Goal: Entertainment & Leisure: Consume media (video, audio)

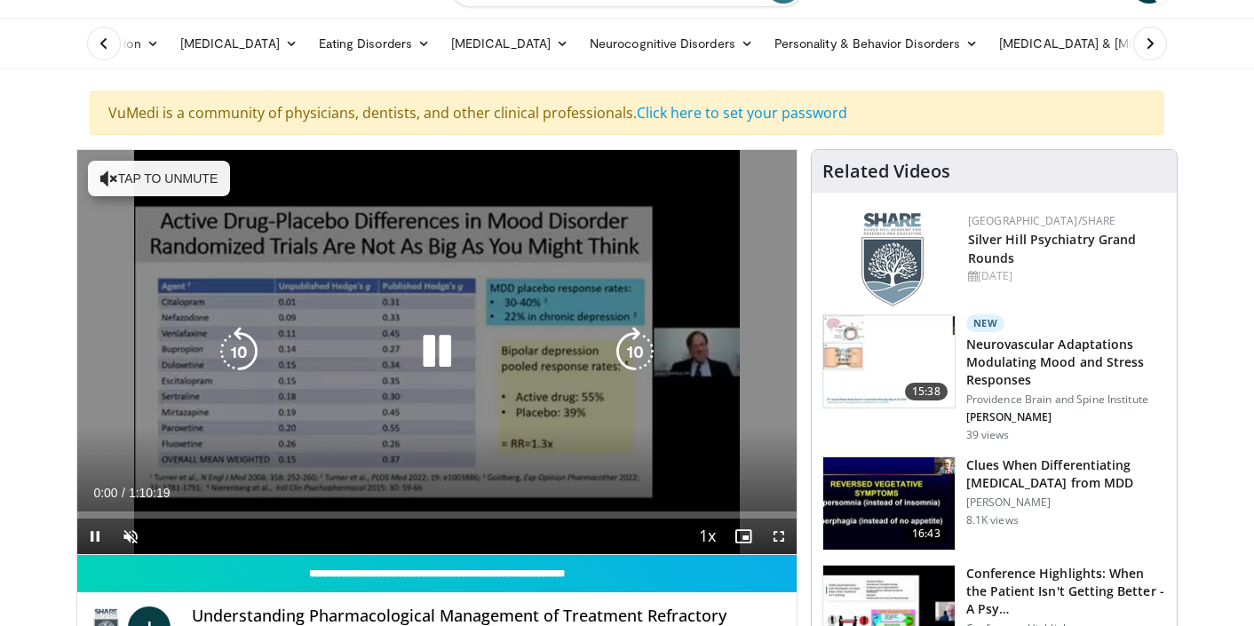
scroll to position [156, 0]
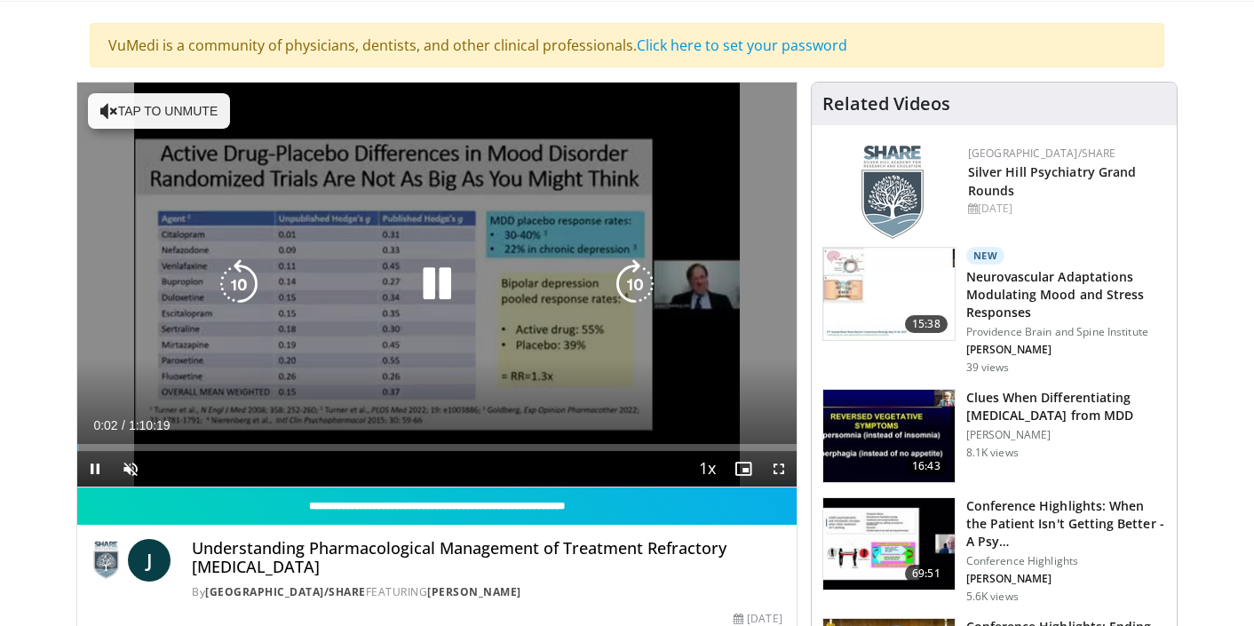
click at [430, 277] on icon "Video Player" at bounding box center [437, 284] width 50 height 50
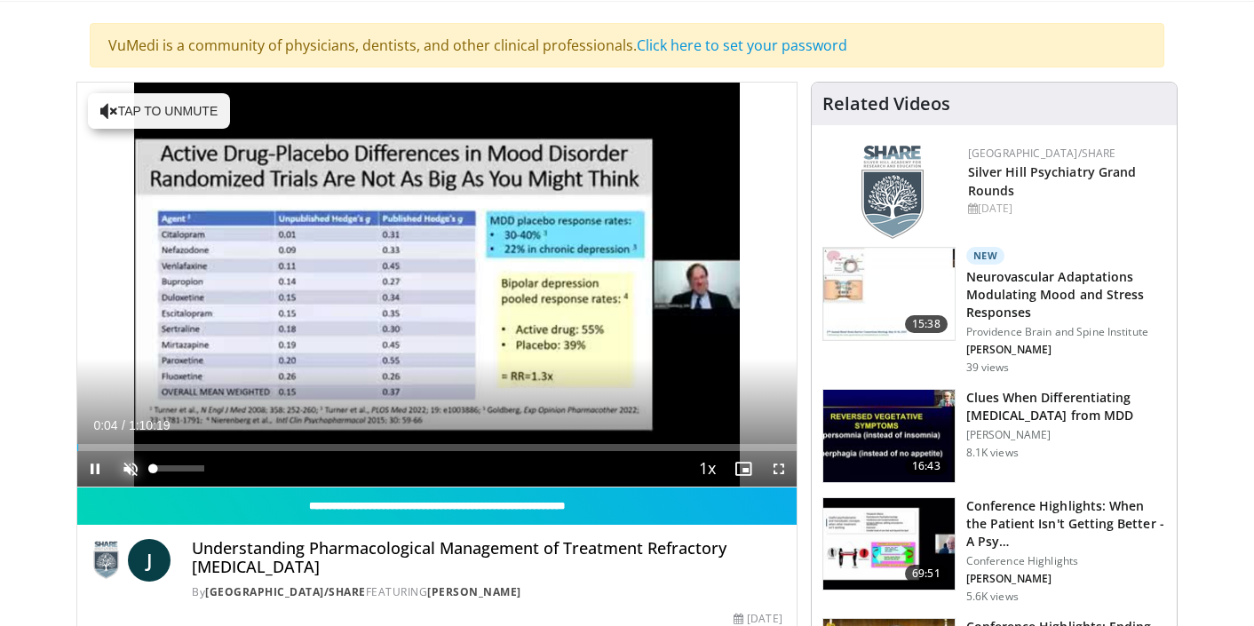
click at [128, 472] on span "Video Player" at bounding box center [131, 469] width 36 height 36
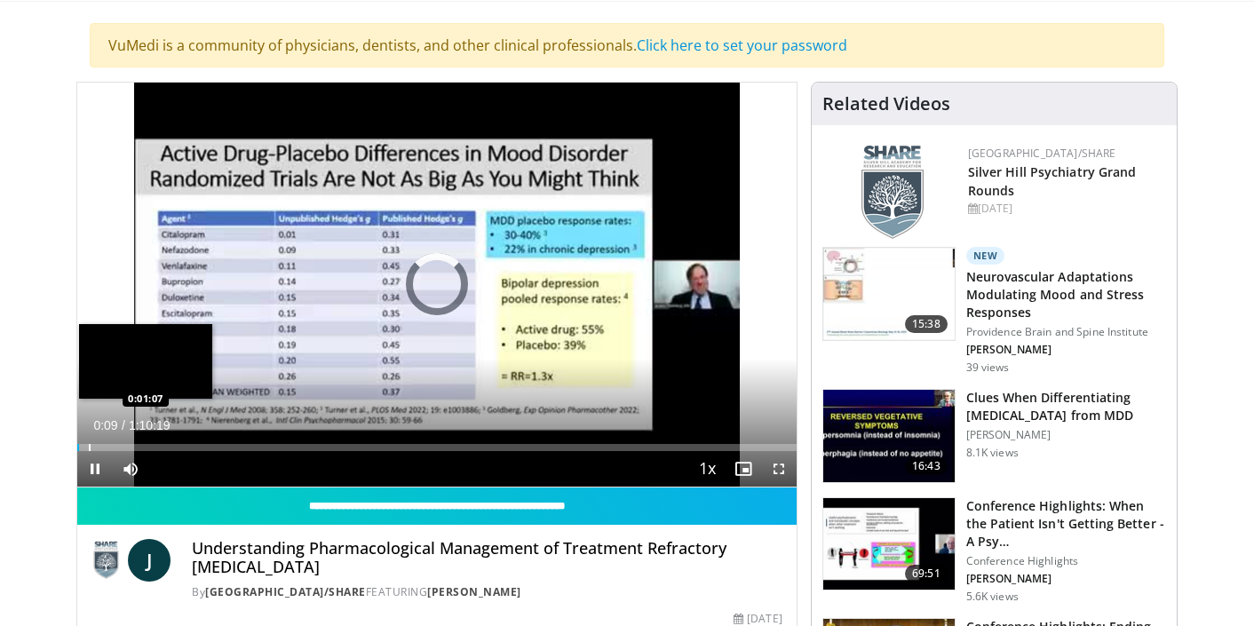
click at [89, 448] on div "Progress Bar" at bounding box center [90, 447] width 2 height 7
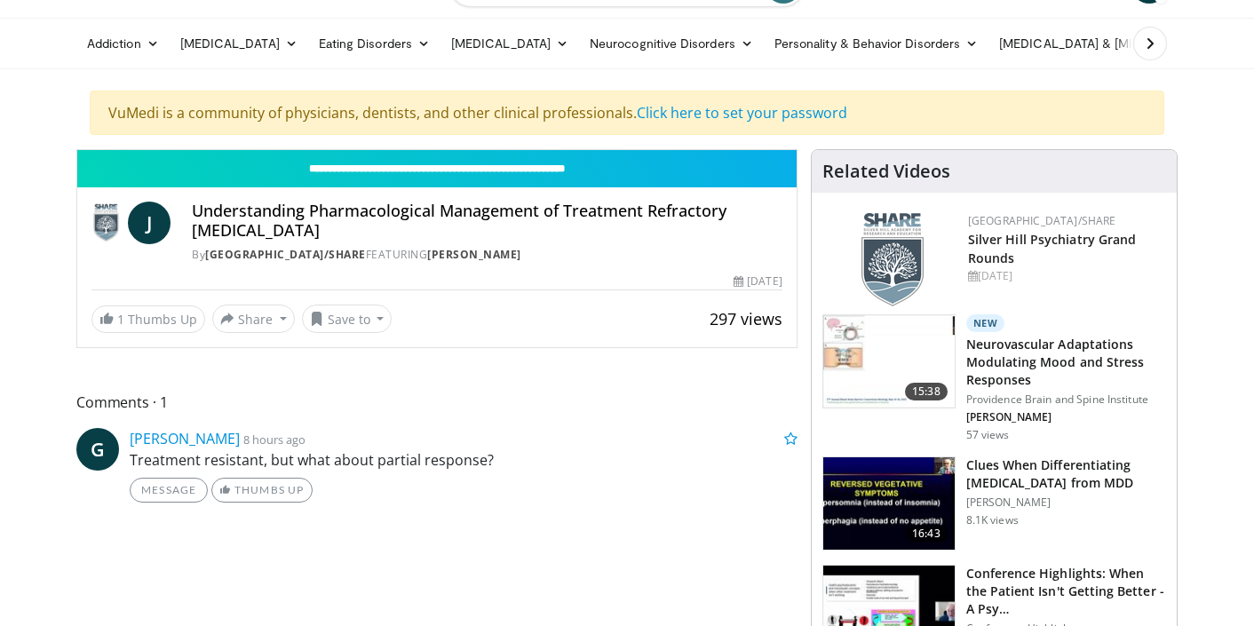
scroll to position [156, 0]
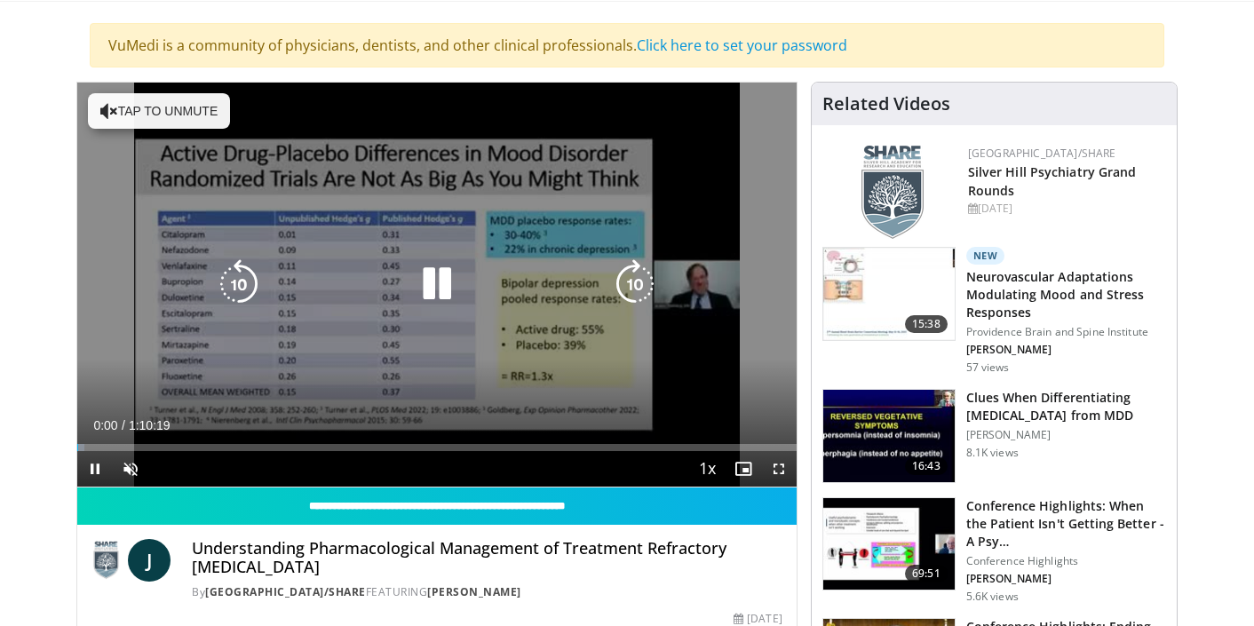
click at [443, 291] on icon "Video Player" at bounding box center [437, 284] width 50 height 50
click at [170, 103] on button "Tap to unmute" at bounding box center [159, 111] width 142 height 36
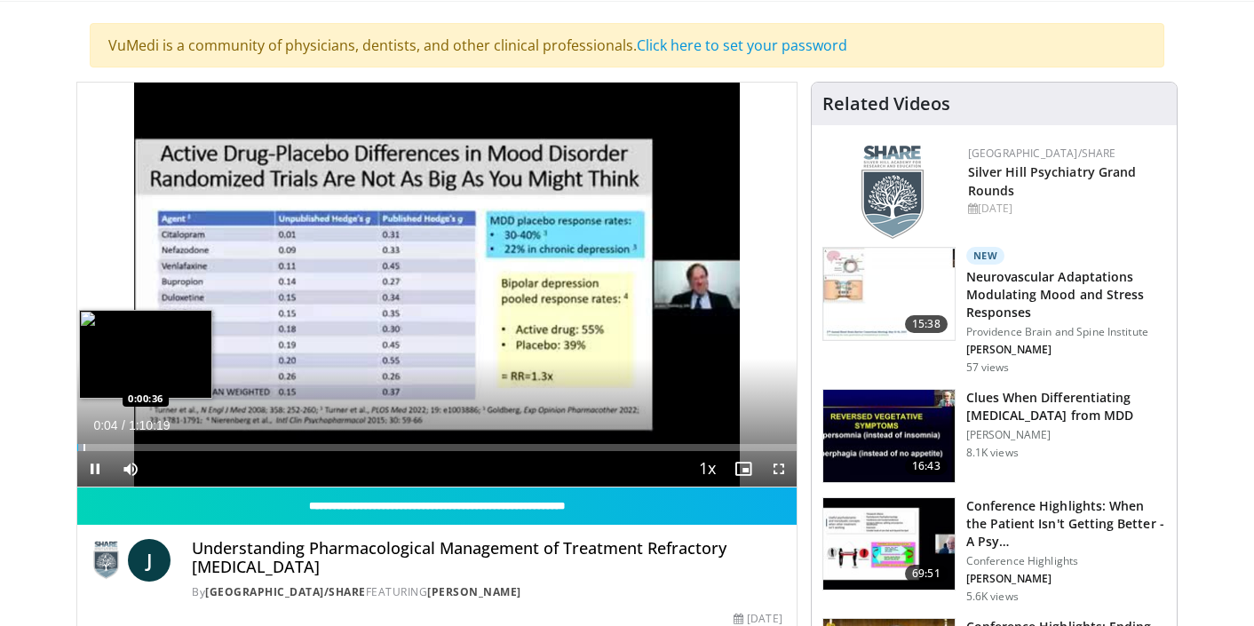
click at [83, 448] on div "Progress Bar" at bounding box center [84, 447] width 2 height 7
click at [95, 445] on div "Progress Bar" at bounding box center [96, 447] width 2 height 7
click at [99, 445] on div "Progress Bar" at bounding box center [100, 447] width 2 height 7
click at [105, 446] on div "Progress Bar" at bounding box center [106, 447] width 2 height 7
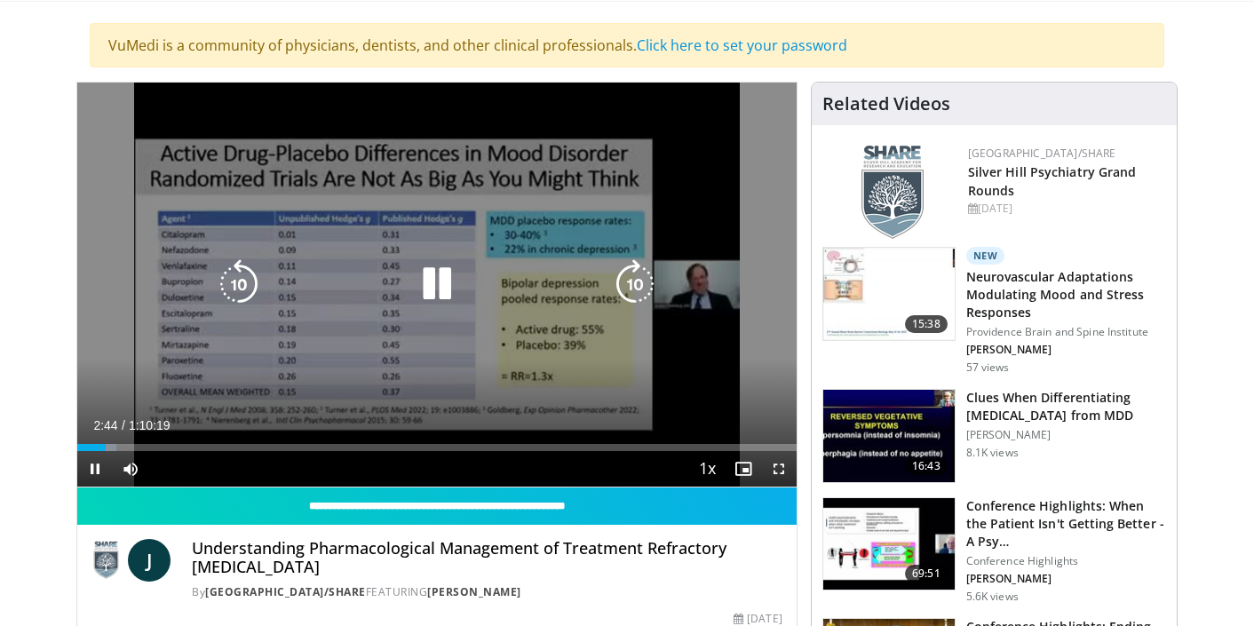
click at [107, 446] on div "Progress Bar" at bounding box center [107, 447] width 17 height 7
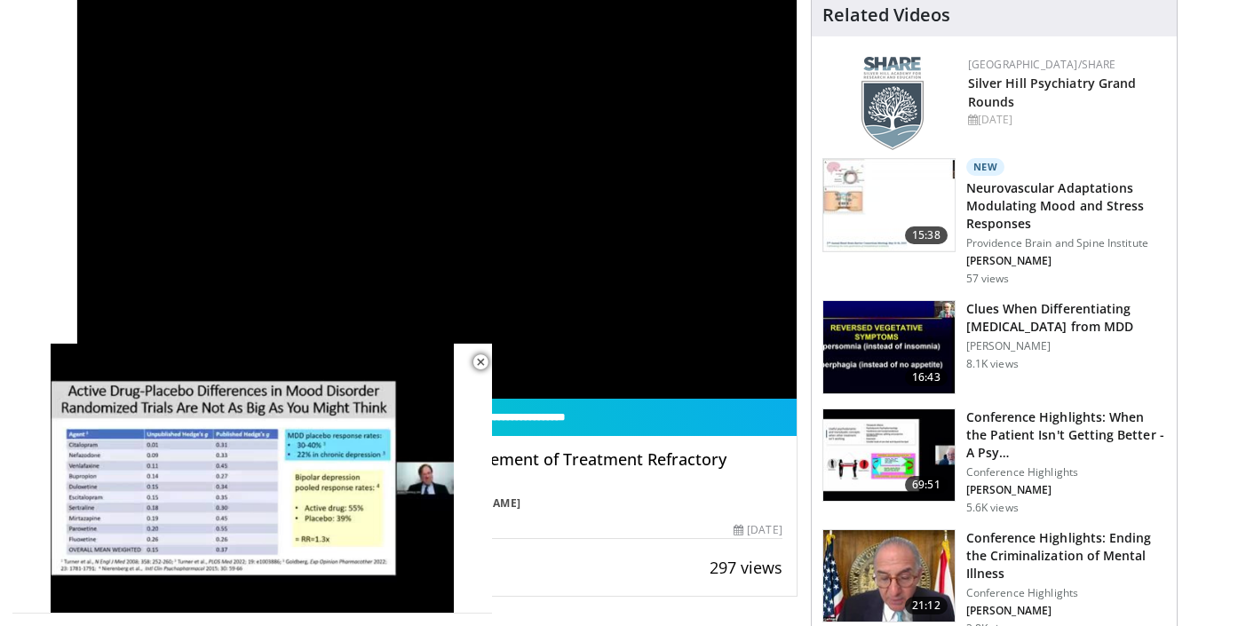
scroll to position [209, 0]
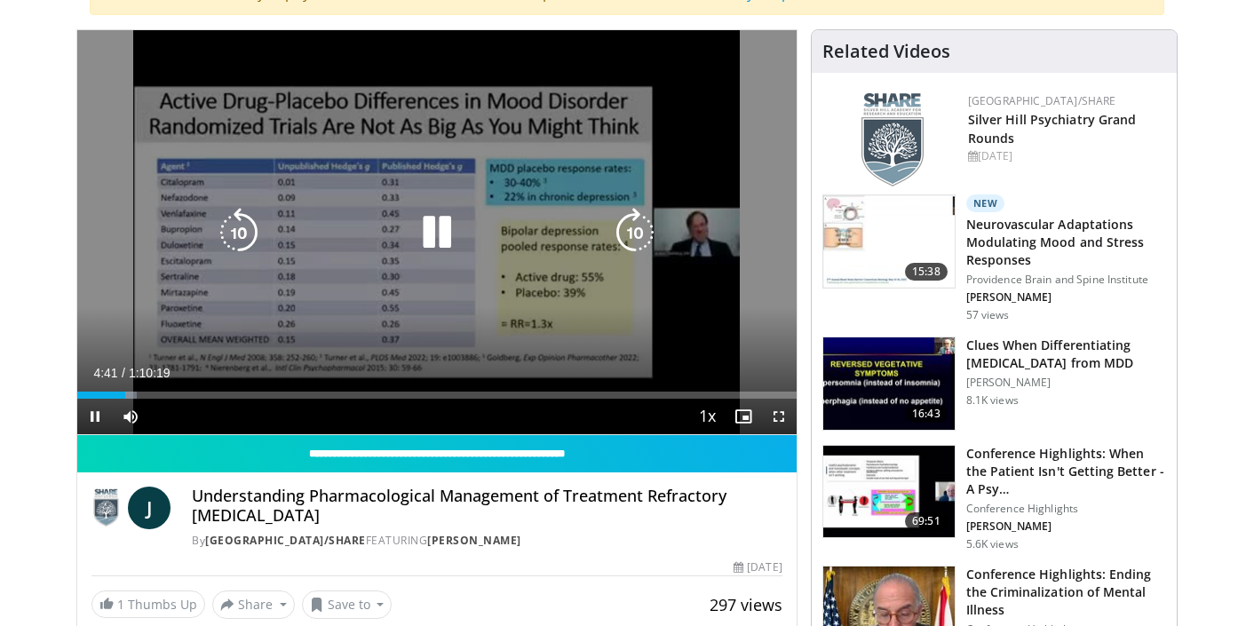
click at [560, 226] on div "Video Player" at bounding box center [437, 233] width 432 height 36
click at [432, 220] on icon "Video Player" at bounding box center [437, 233] width 50 height 50
